Goal: Information Seeking & Learning: Find specific fact

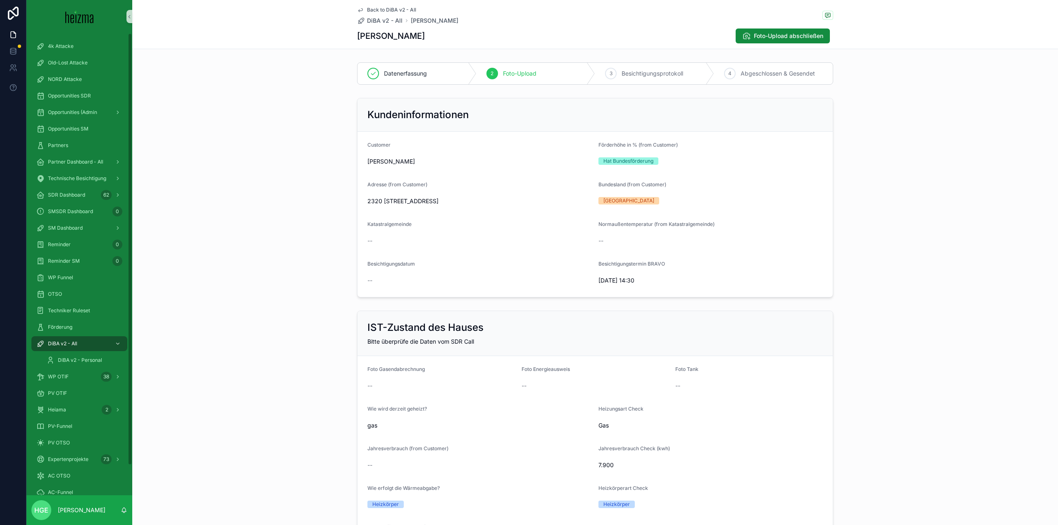
scroll to position [992, 0]
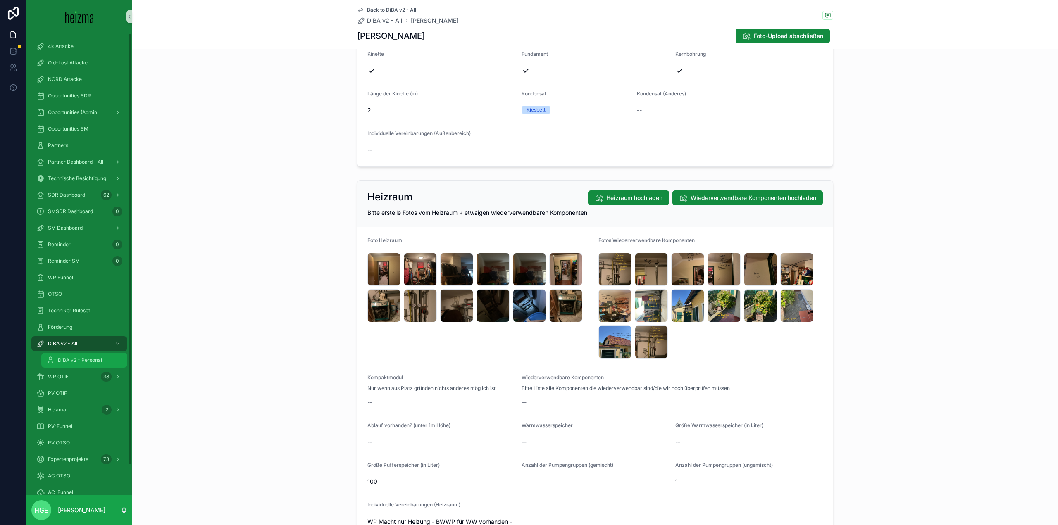
click at [90, 359] on span "DiBA v2 - Personal" at bounding box center [80, 360] width 44 height 7
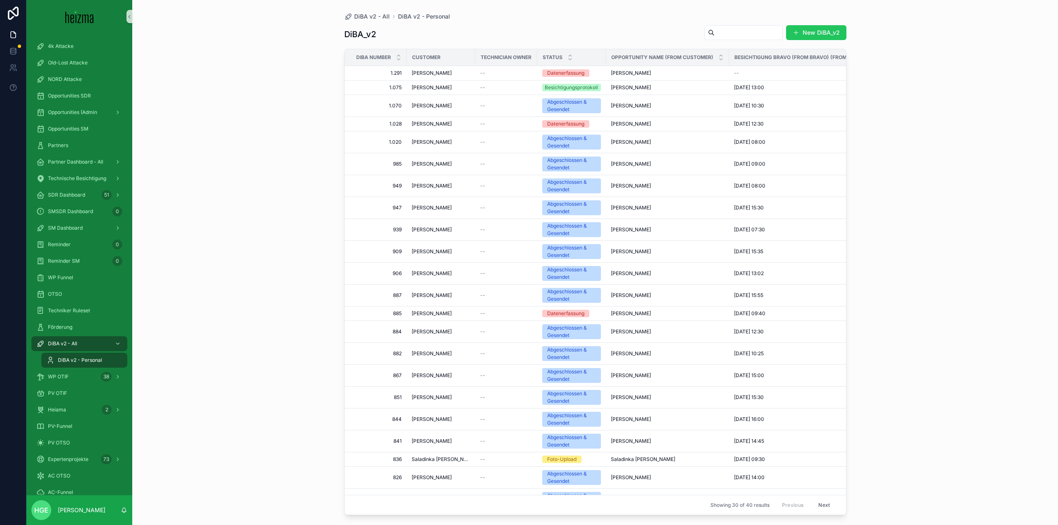
click at [731, 38] on input "scrollable content" at bounding box center [749, 33] width 68 height 12
type input "********"
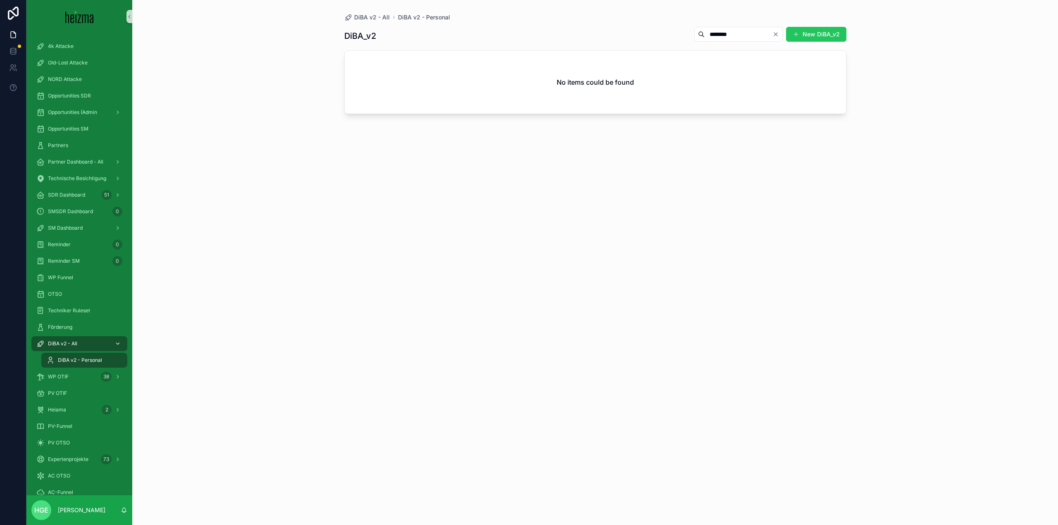
click at [76, 341] on span "DiBA v2 - All" at bounding box center [62, 344] width 29 height 7
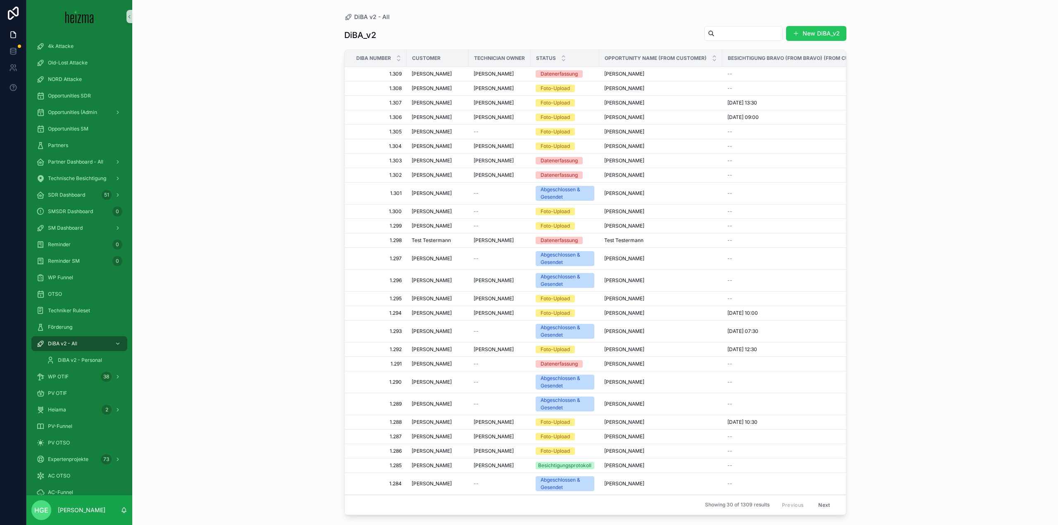
click at [729, 34] on input "scrollable content" at bounding box center [749, 34] width 68 height 12
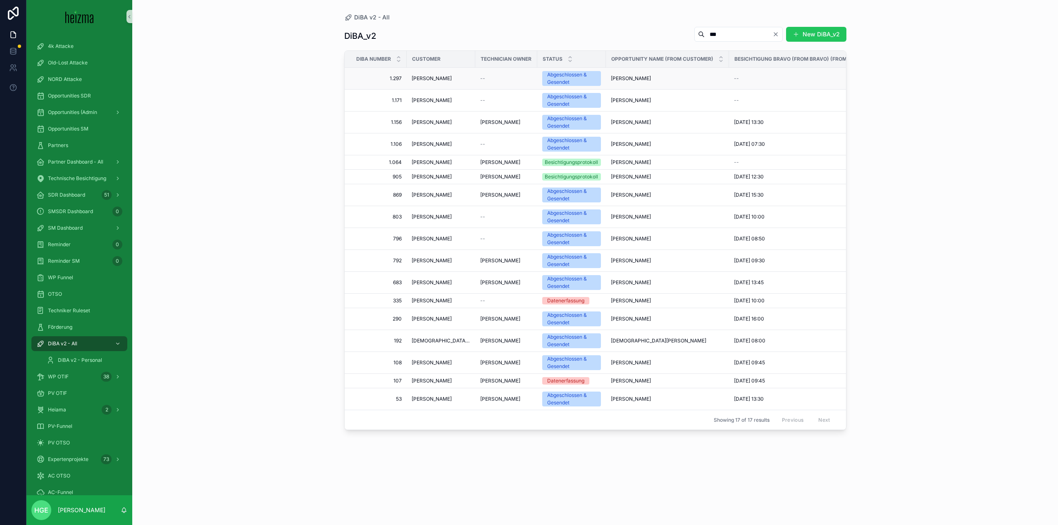
type input "***"
click at [422, 76] on span "[PERSON_NAME]" at bounding box center [432, 78] width 40 height 7
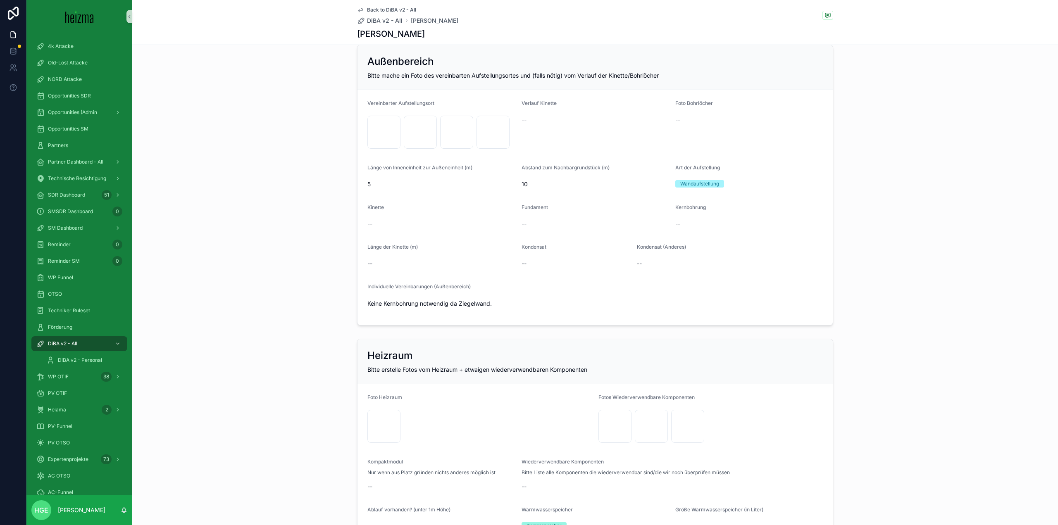
scroll to position [992, 0]
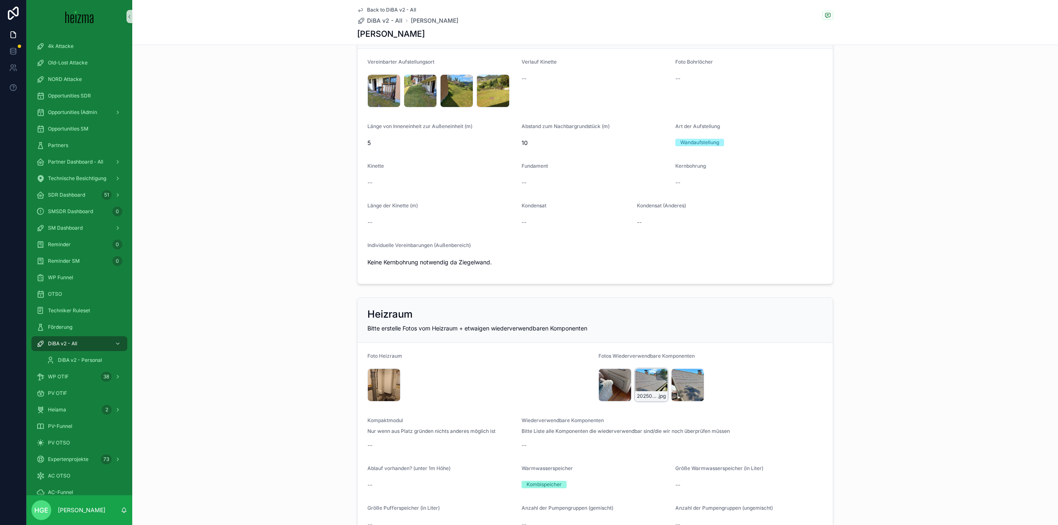
click at [648, 389] on div "20250819_134326 .jpg" at bounding box center [651, 385] width 33 height 33
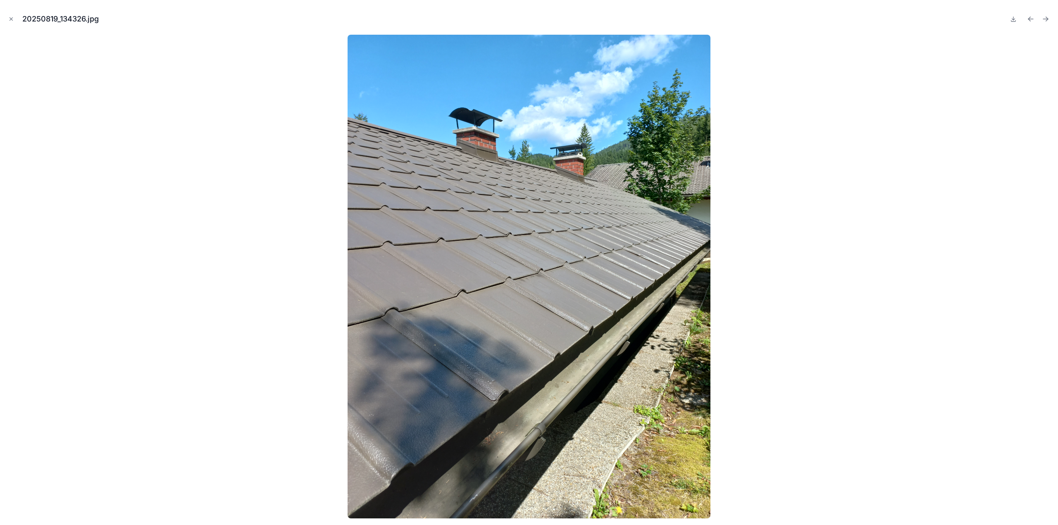
click at [5, 18] on div "20250819_134326.jpg" at bounding box center [529, 262] width 1058 height 525
click at [10, 19] on icon "Close modal" at bounding box center [11, 19] width 6 height 6
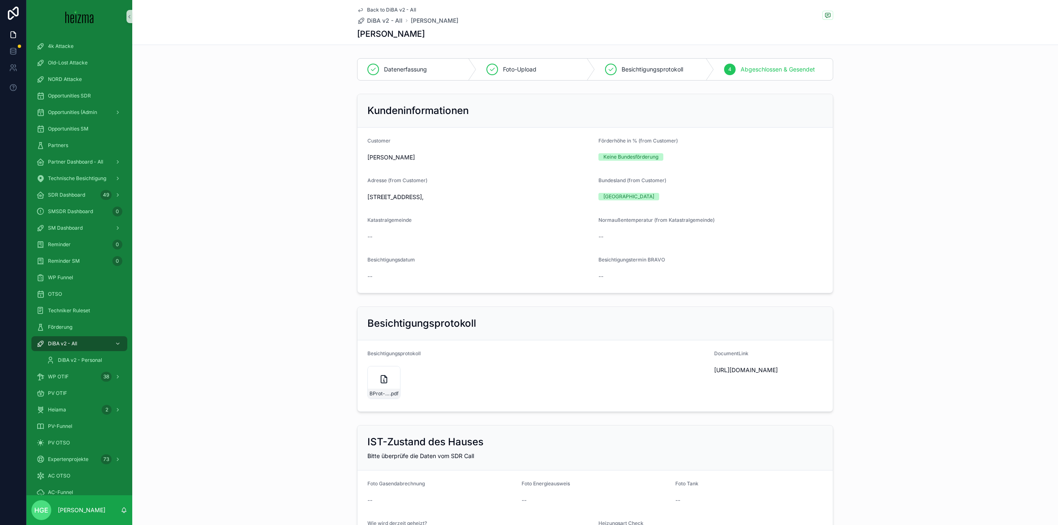
drag, startPoint x: 365, startPoint y: 199, endPoint x: 437, endPoint y: 199, distance: 72.3
click at [437, 199] on span "[STREET_ADDRESS]," at bounding box center [479, 197] width 224 height 8
copy span "[STREET_ADDRESS]"
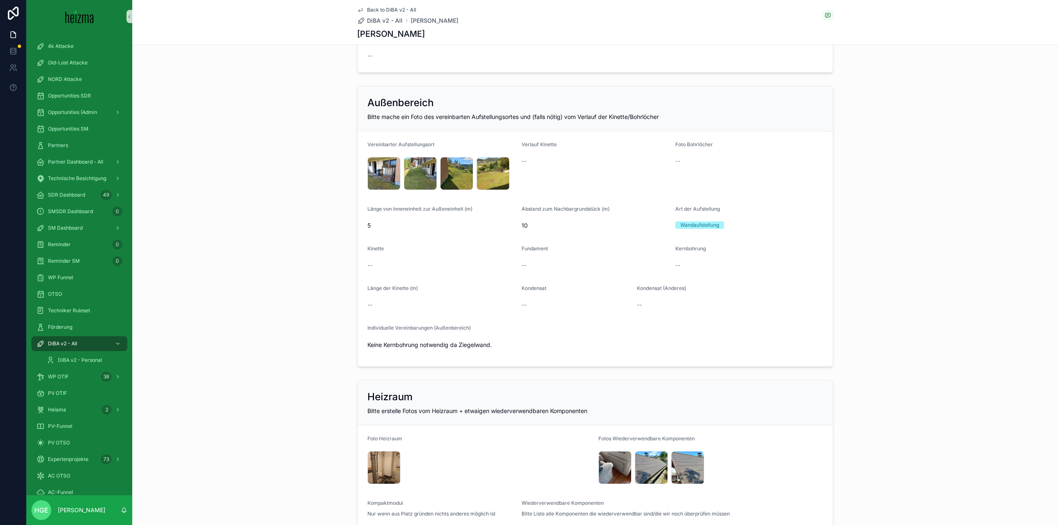
scroll to position [1074, 0]
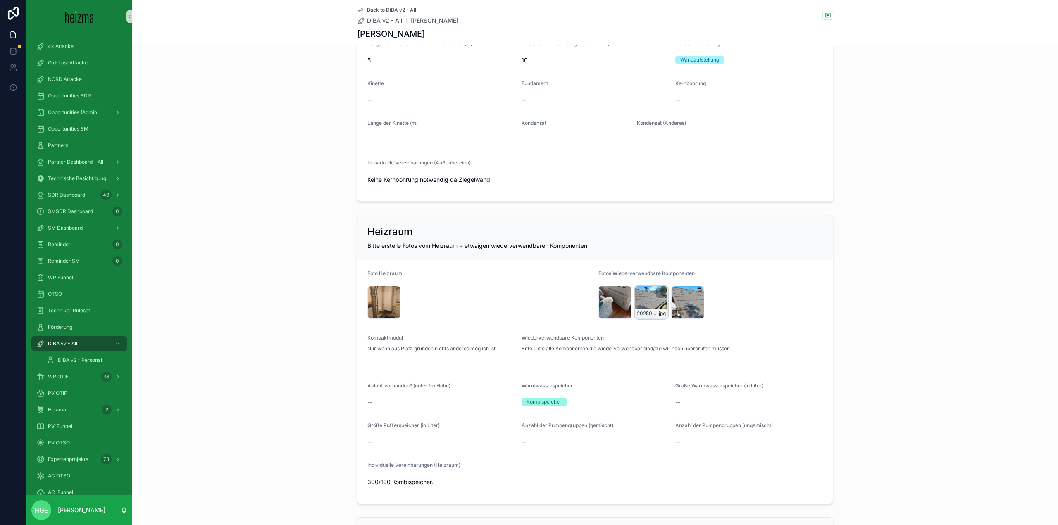
click at [638, 295] on div "20250819_134326 .jpg" at bounding box center [651, 302] width 33 height 33
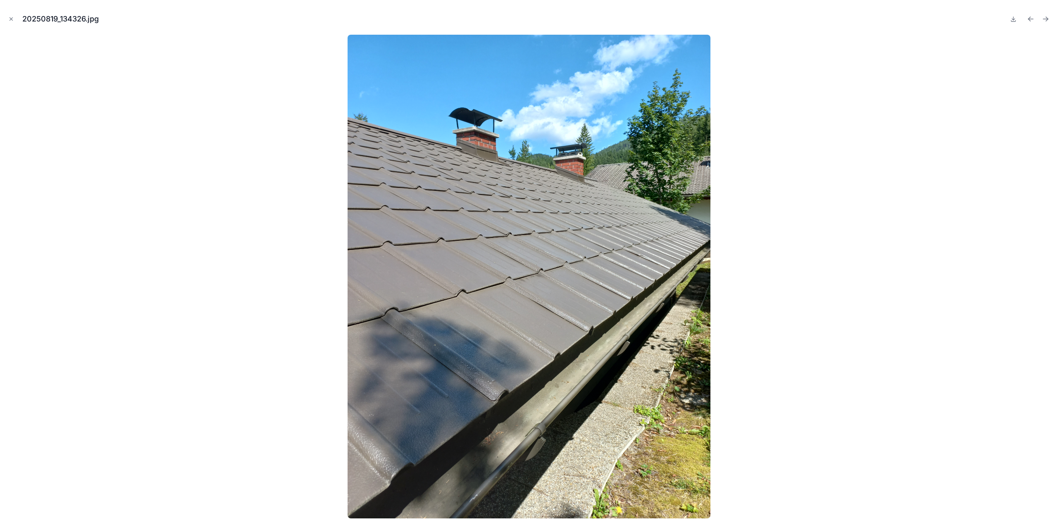
click at [1012, 22] on button at bounding box center [1013, 19] width 10 height 12
click at [9, 19] on icon "Close modal" at bounding box center [11, 19] width 6 height 6
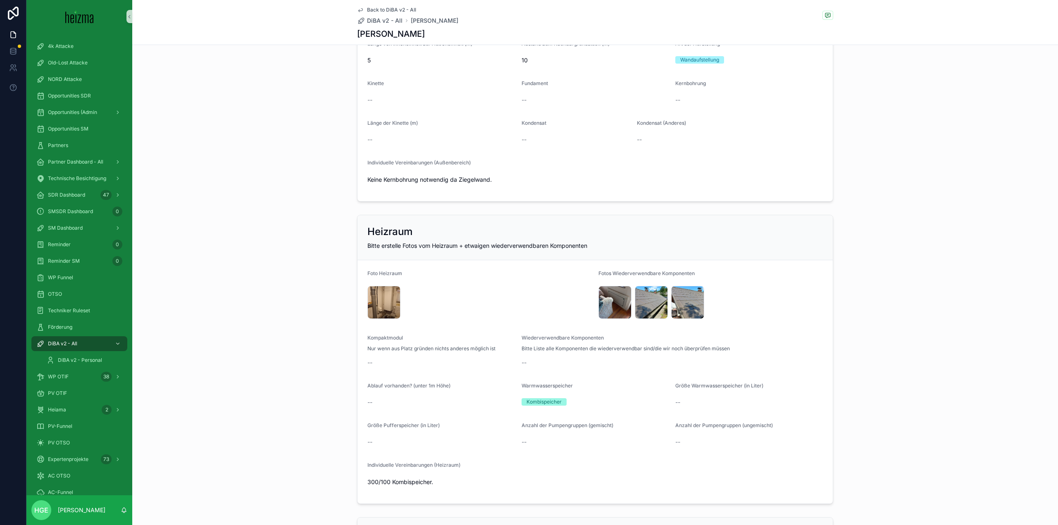
scroll to position [1033, 0]
